Goal: Complete application form

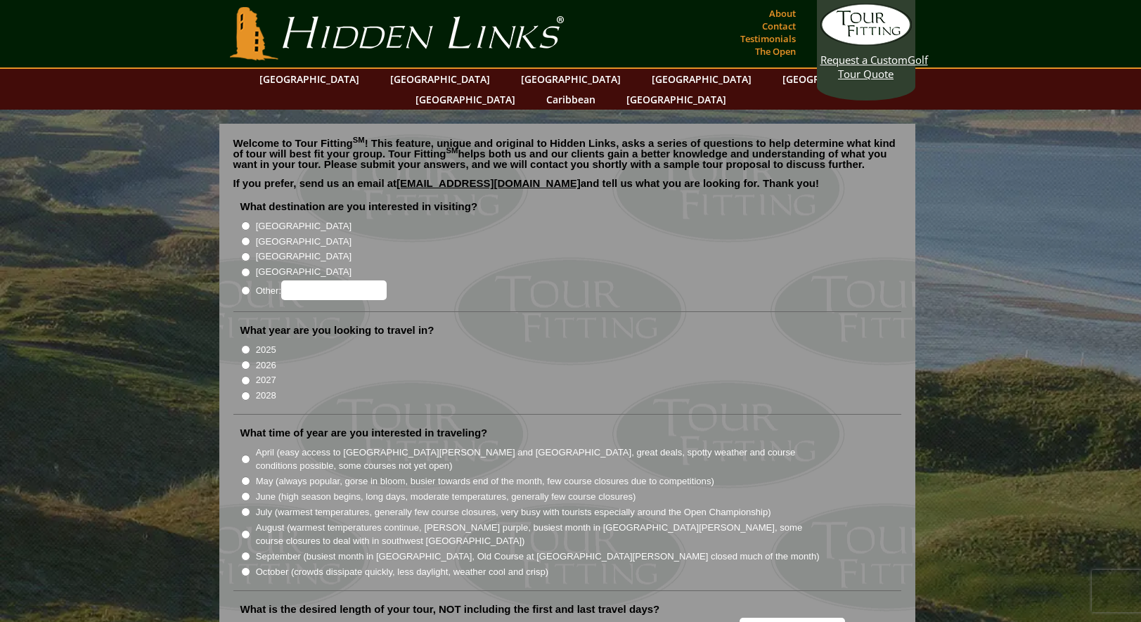
click at [243, 222] on input "[GEOGRAPHIC_DATA]" at bounding box center [245, 226] width 9 height 9
radio input "true"
click at [243, 361] on input "2026" at bounding box center [245, 365] width 9 height 9
radio input "true"
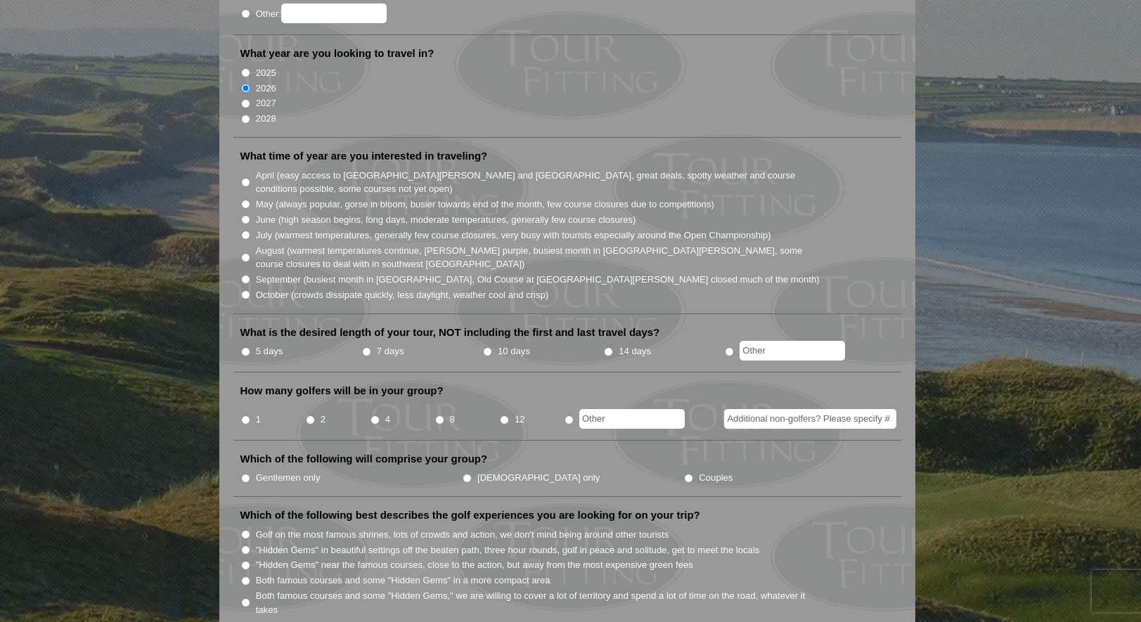
scroll to position [281, 0]
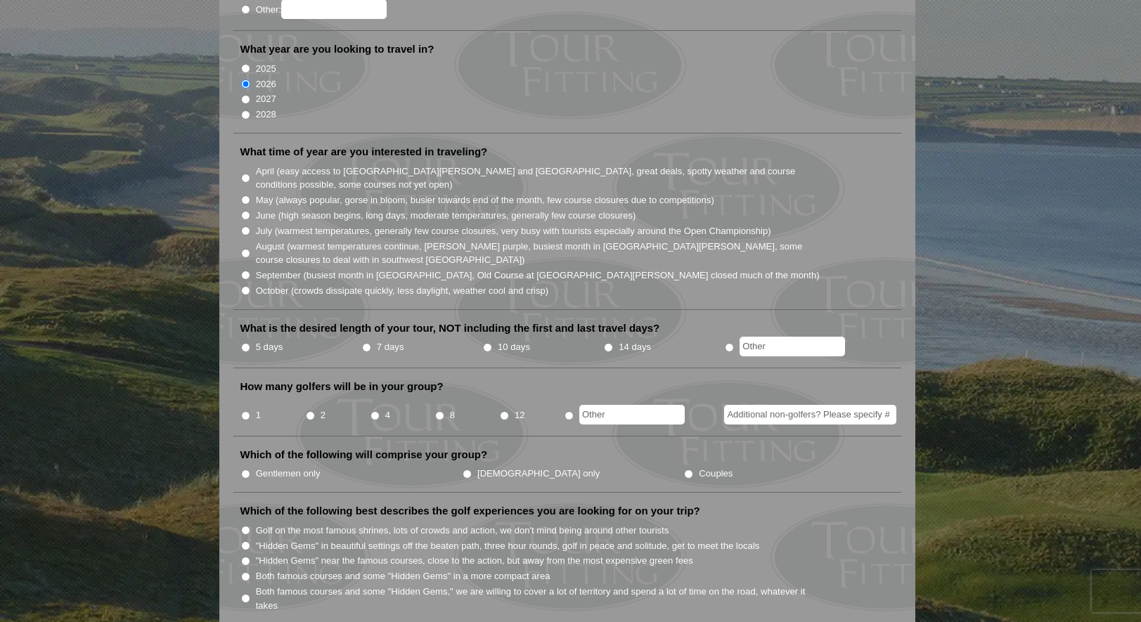
click at [364, 343] on input "7 days" at bounding box center [366, 347] width 9 height 9
radio input "true"
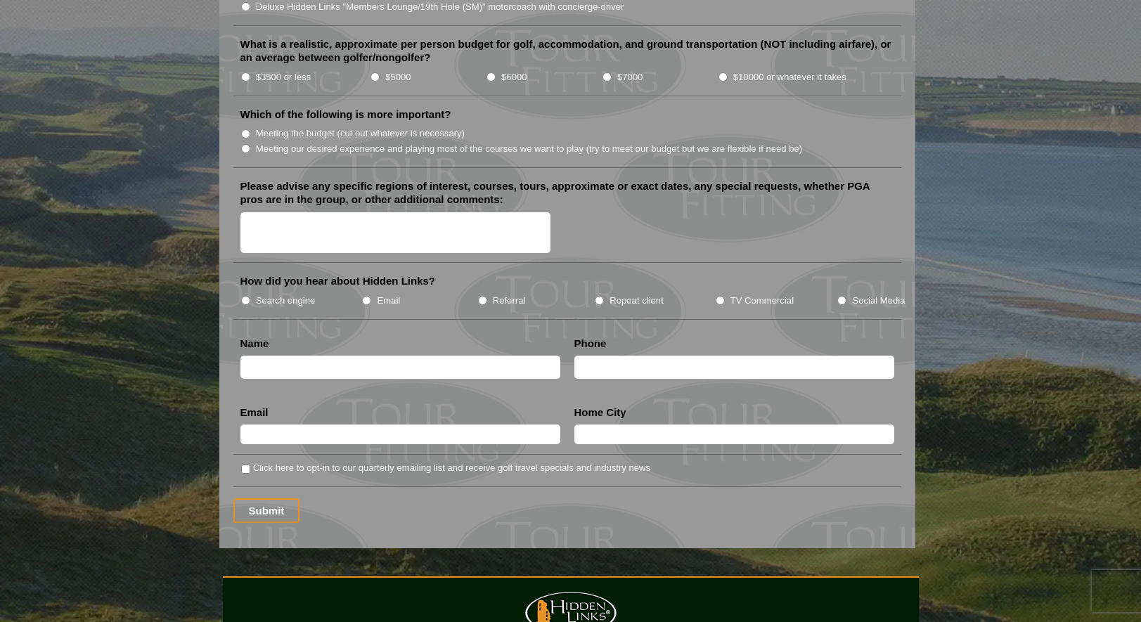
scroll to position [1618, 0]
